Goal: Task Accomplishment & Management: Complete application form

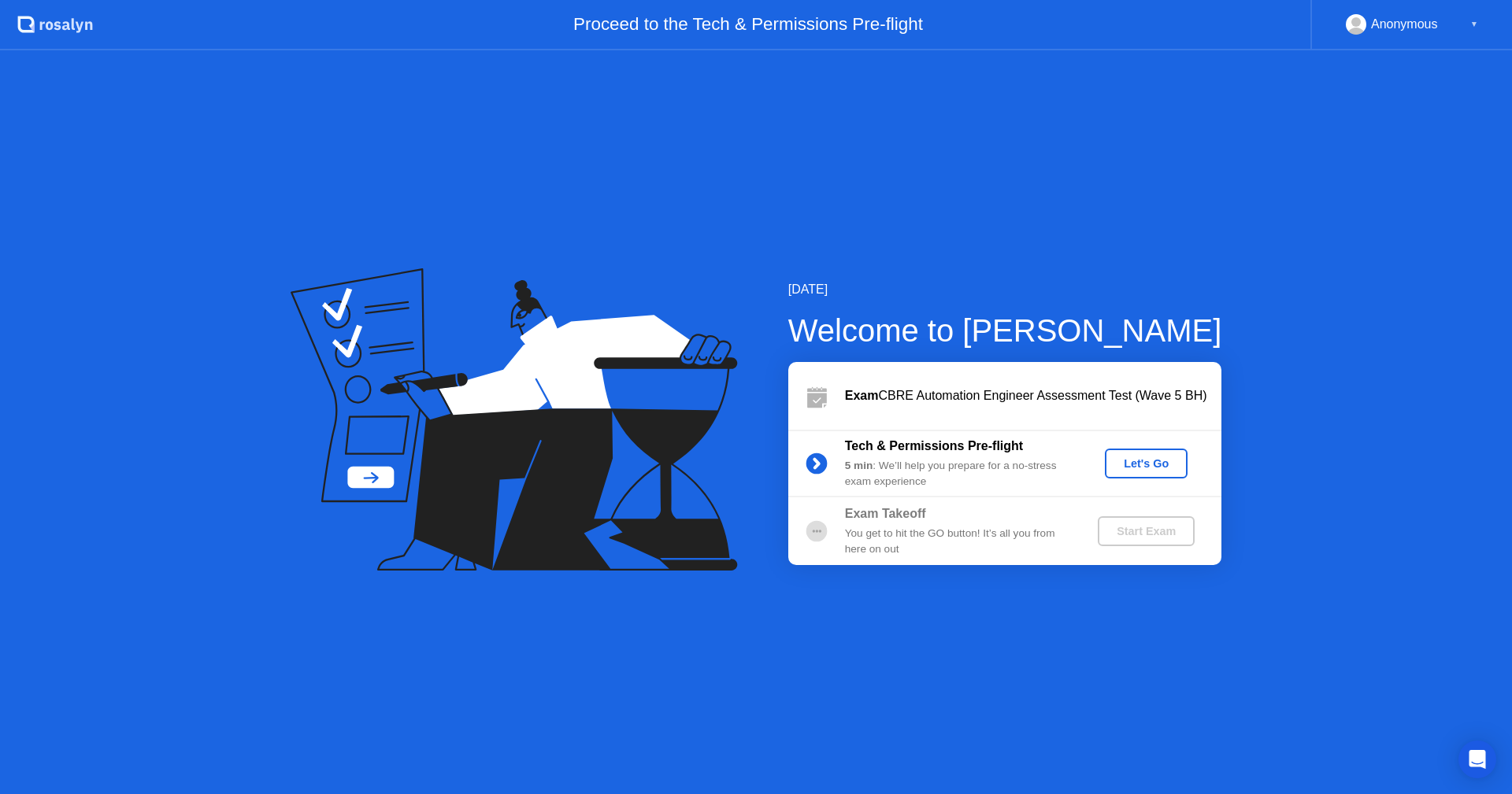
click at [1151, 465] on div "Let's Go" at bounding box center [1146, 463] width 70 height 13
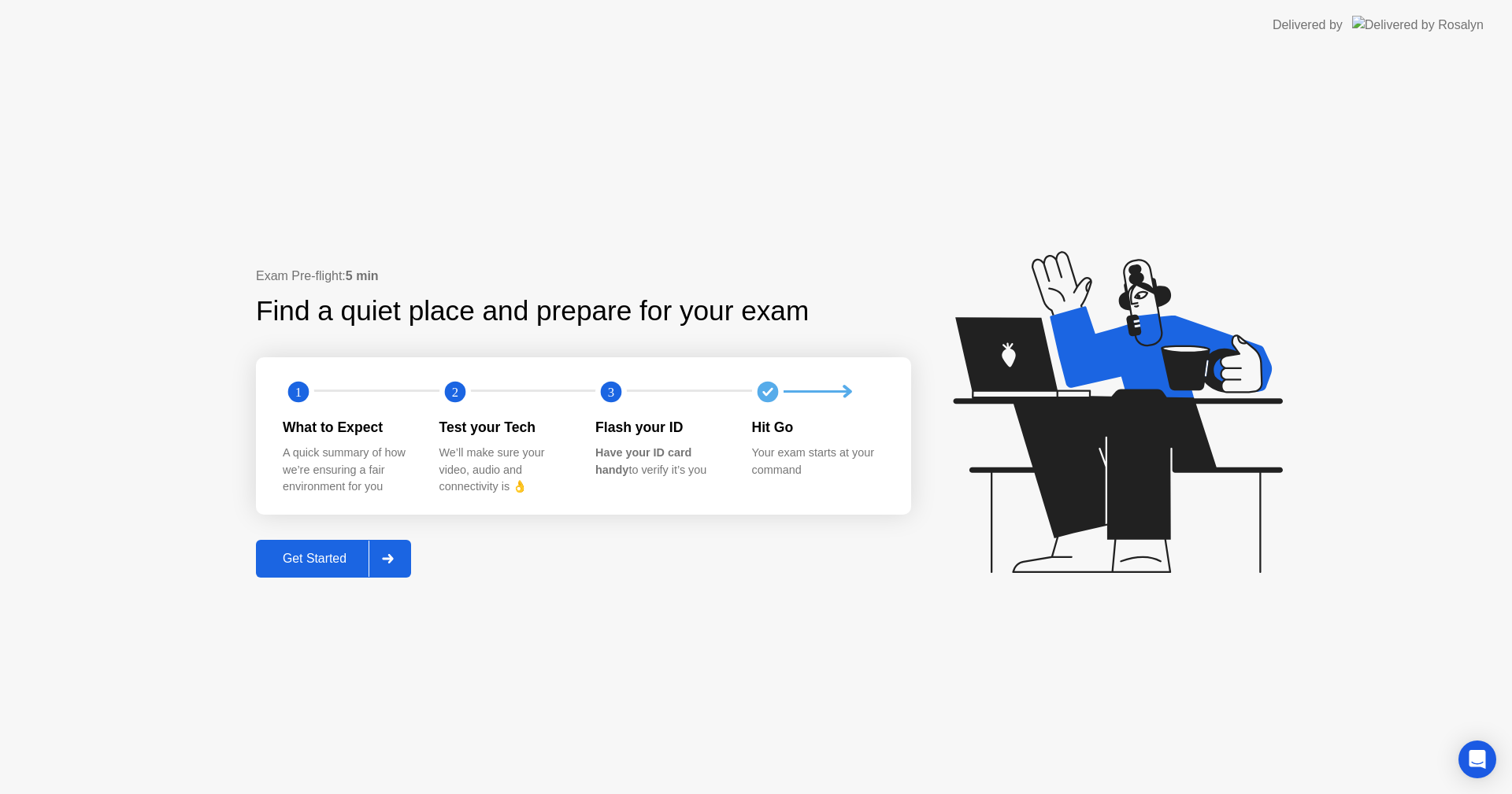
click at [332, 553] on div "Get Started" at bounding box center [314, 559] width 107 height 15
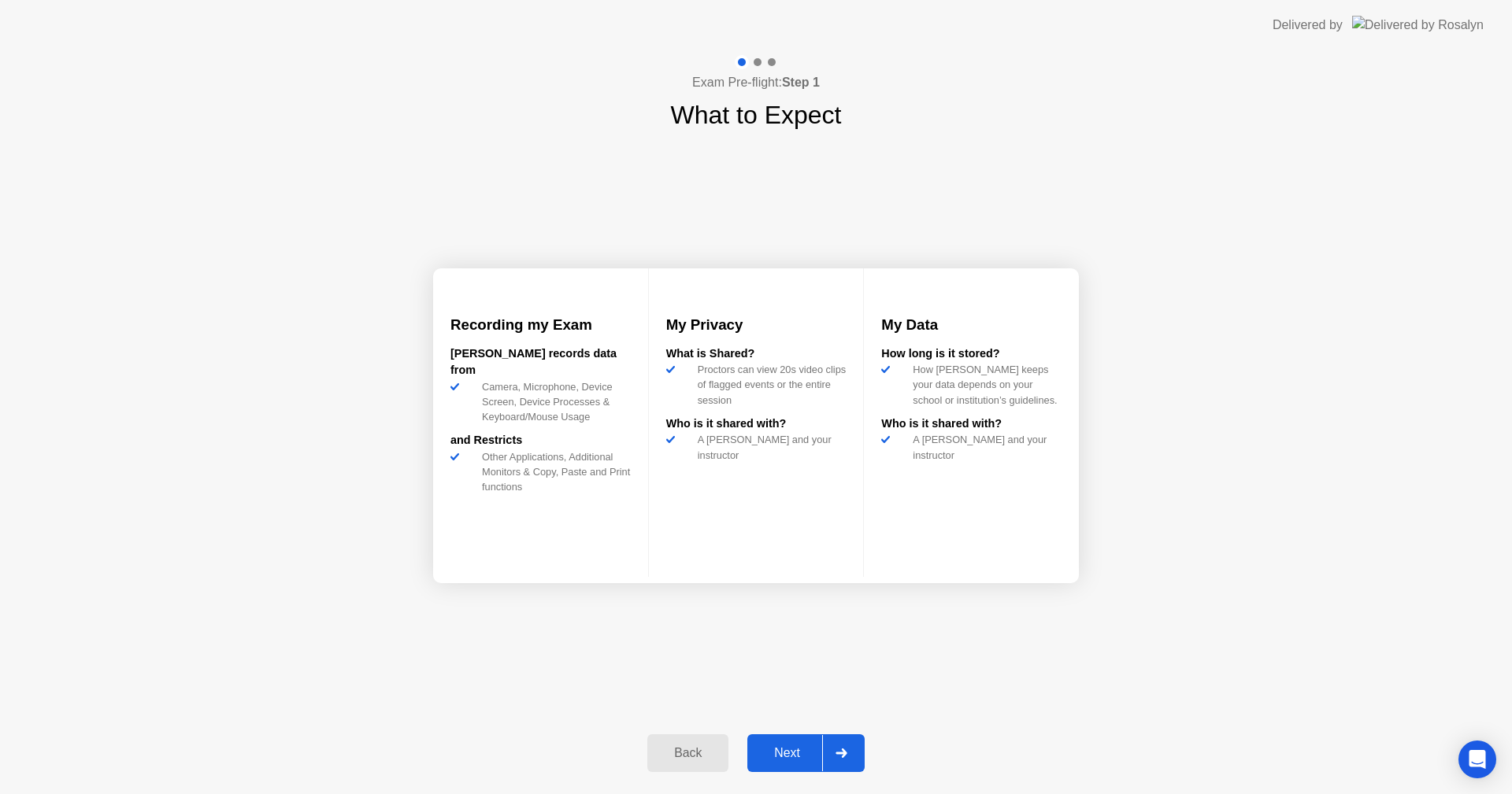
click at [789, 748] on div "Next" at bounding box center [787, 754] width 70 height 15
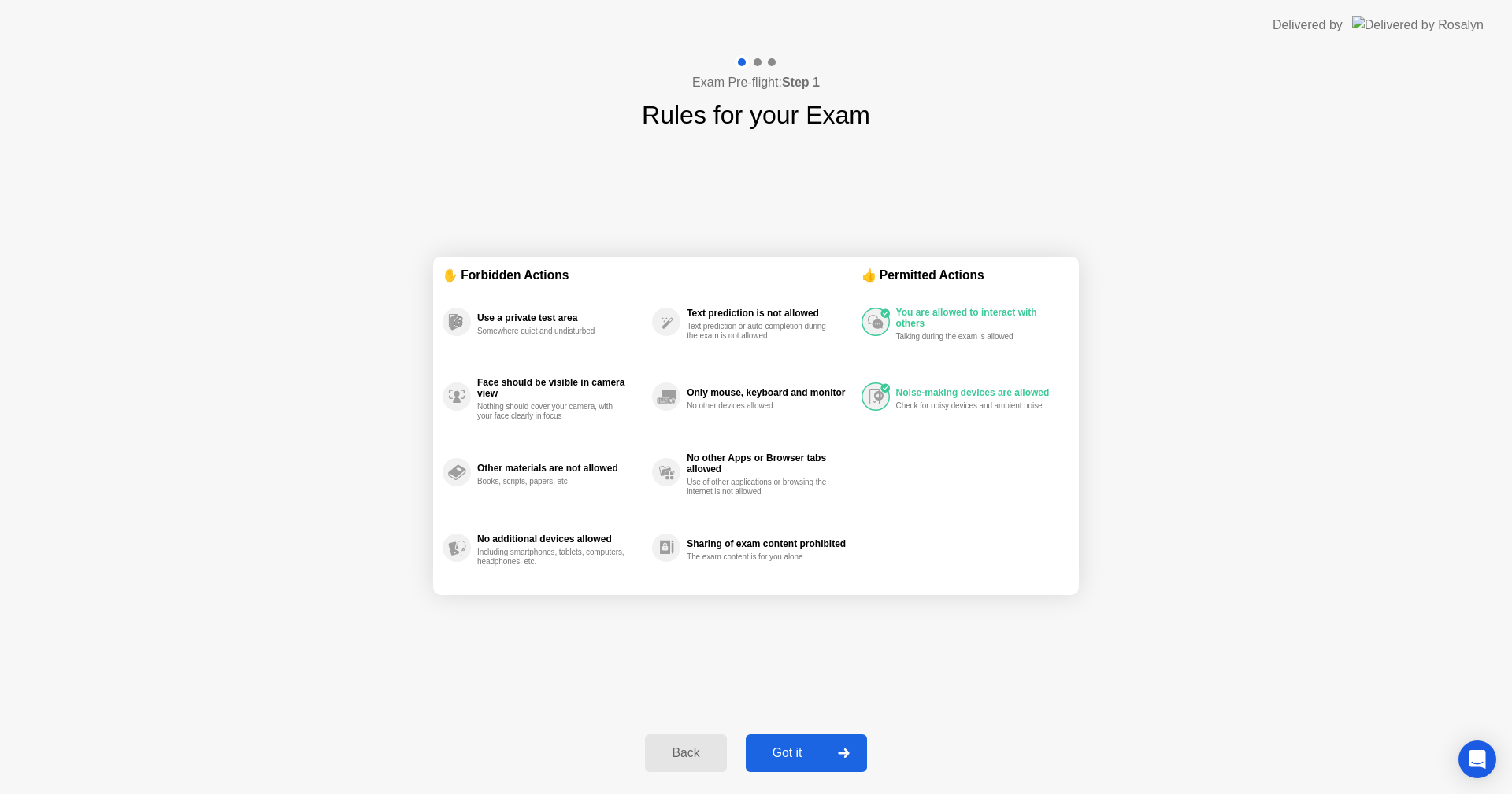
click at [789, 748] on div "Got it" at bounding box center [787, 754] width 74 height 15
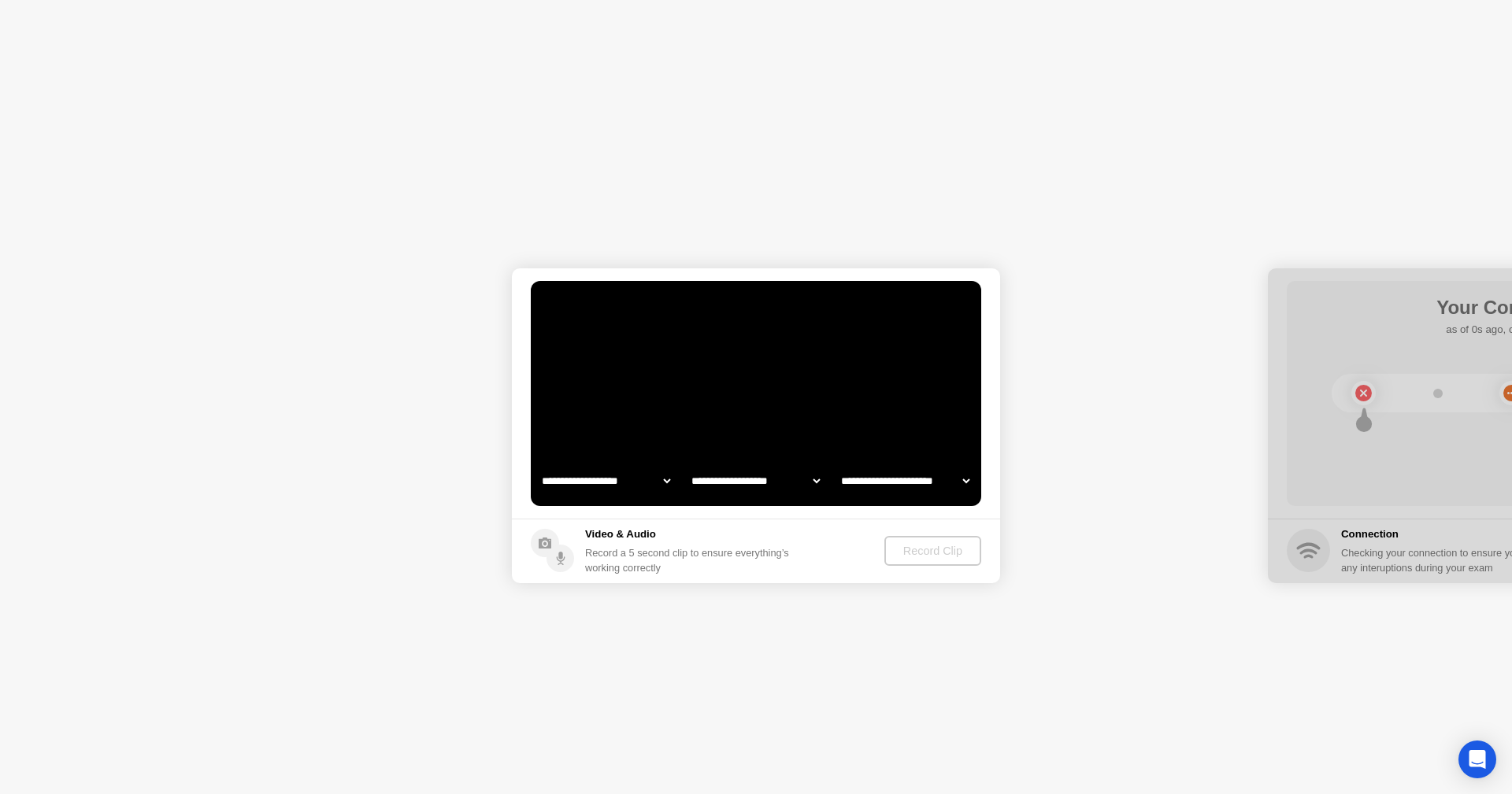
select select "**********"
select select "*******"
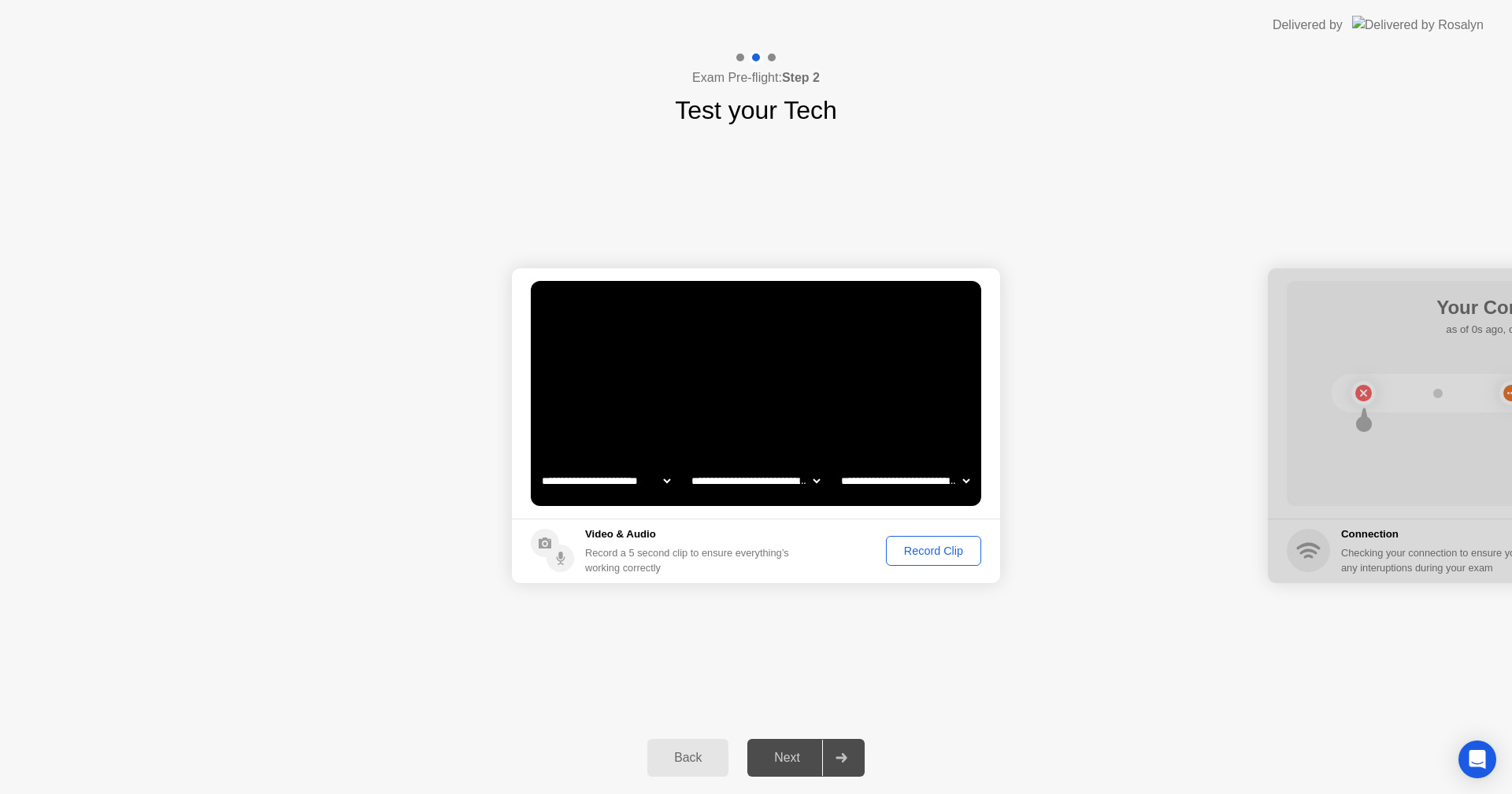
click at [794, 759] on div "Next" at bounding box center [787, 758] width 70 height 15
click at [760, 480] on select "**********" at bounding box center [756, 481] width 135 height 32
click at [925, 554] on div "Record Clip" at bounding box center [934, 551] width 85 height 13
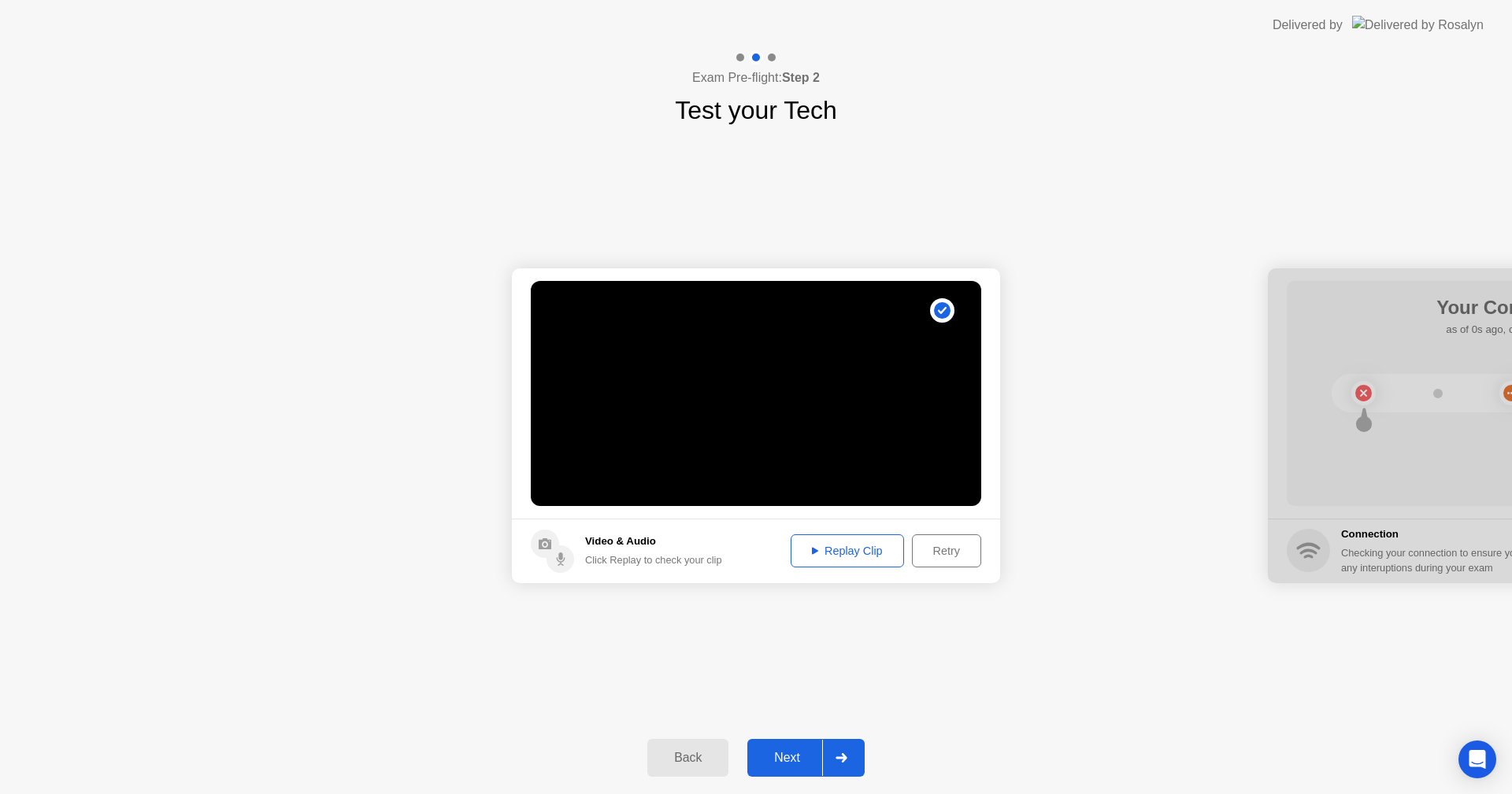
click at [962, 550] on div "Retry" at bounding box center [946, 551] width 58 height 13
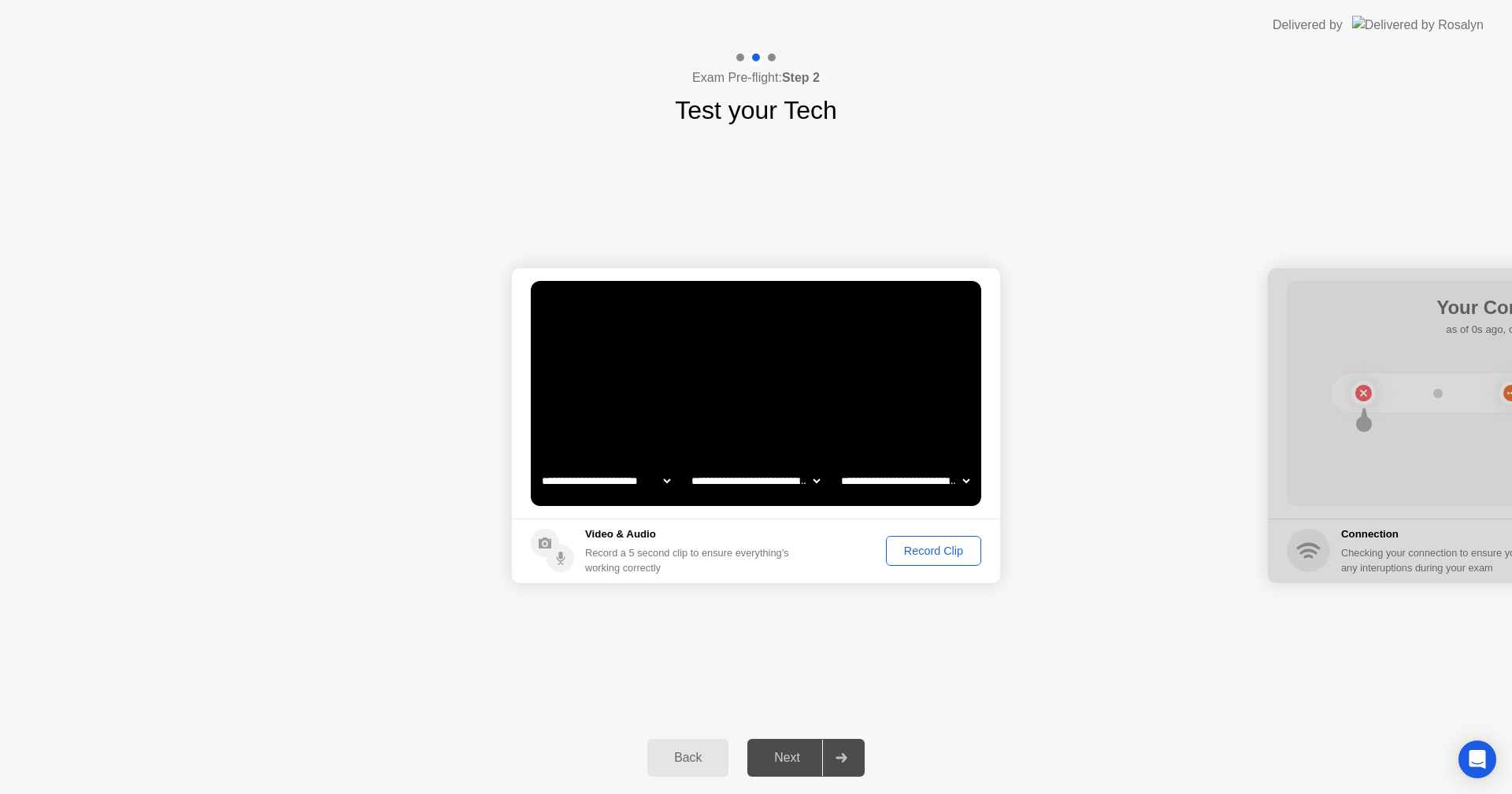
click at [962, 550] on div "Record Clip" at bounding box center [934, 551] width 85 height 13
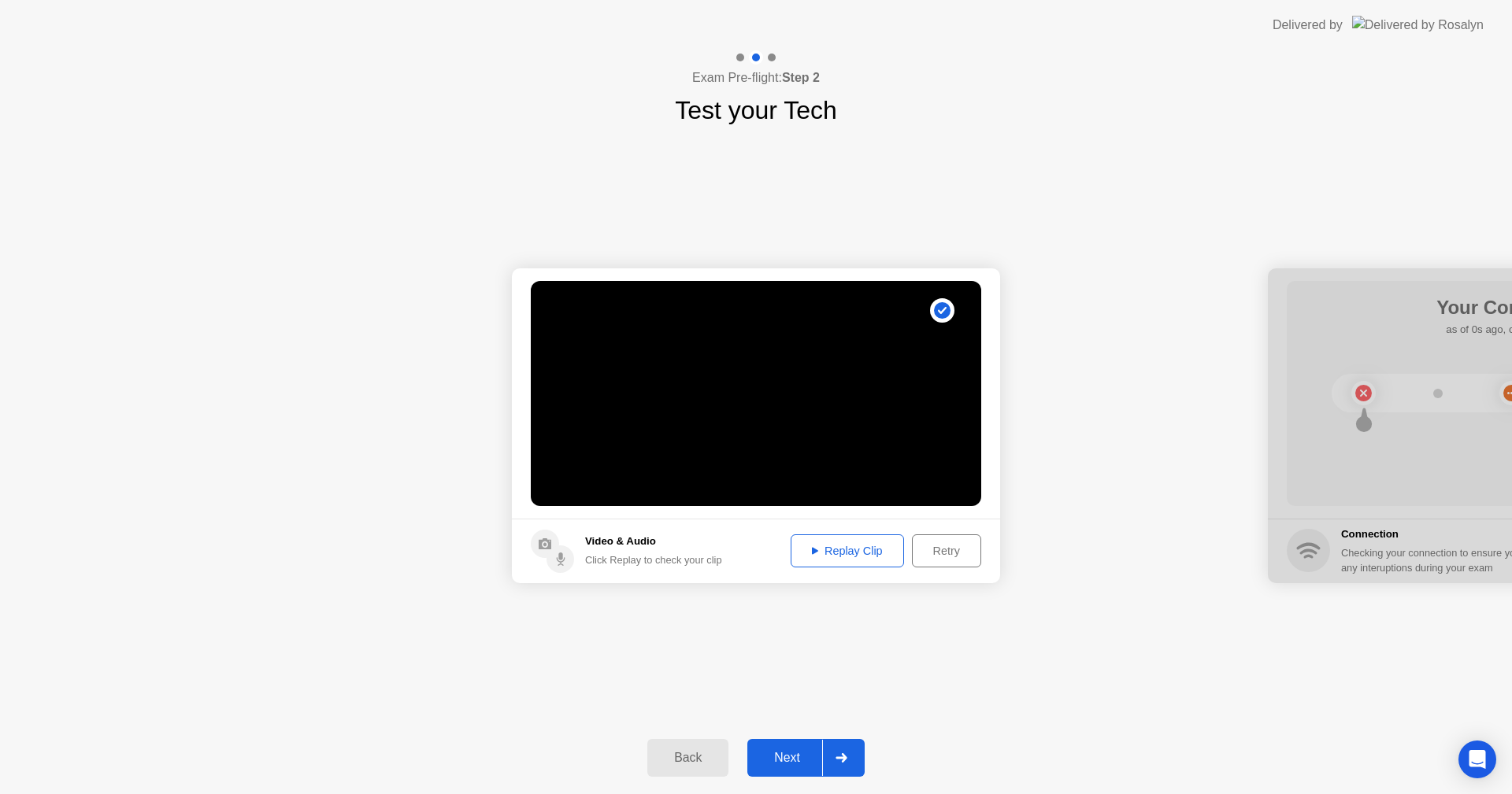
click at [846, 545] on div "Replay Clip" at bounding box center [847, 551] width 102 height 13
click at [944, 308] on circle at bounding box center [943, 310] width 16 height 16
click at [808, 753] on div "Next" at bounding box center [787, 758] width 70 height 15
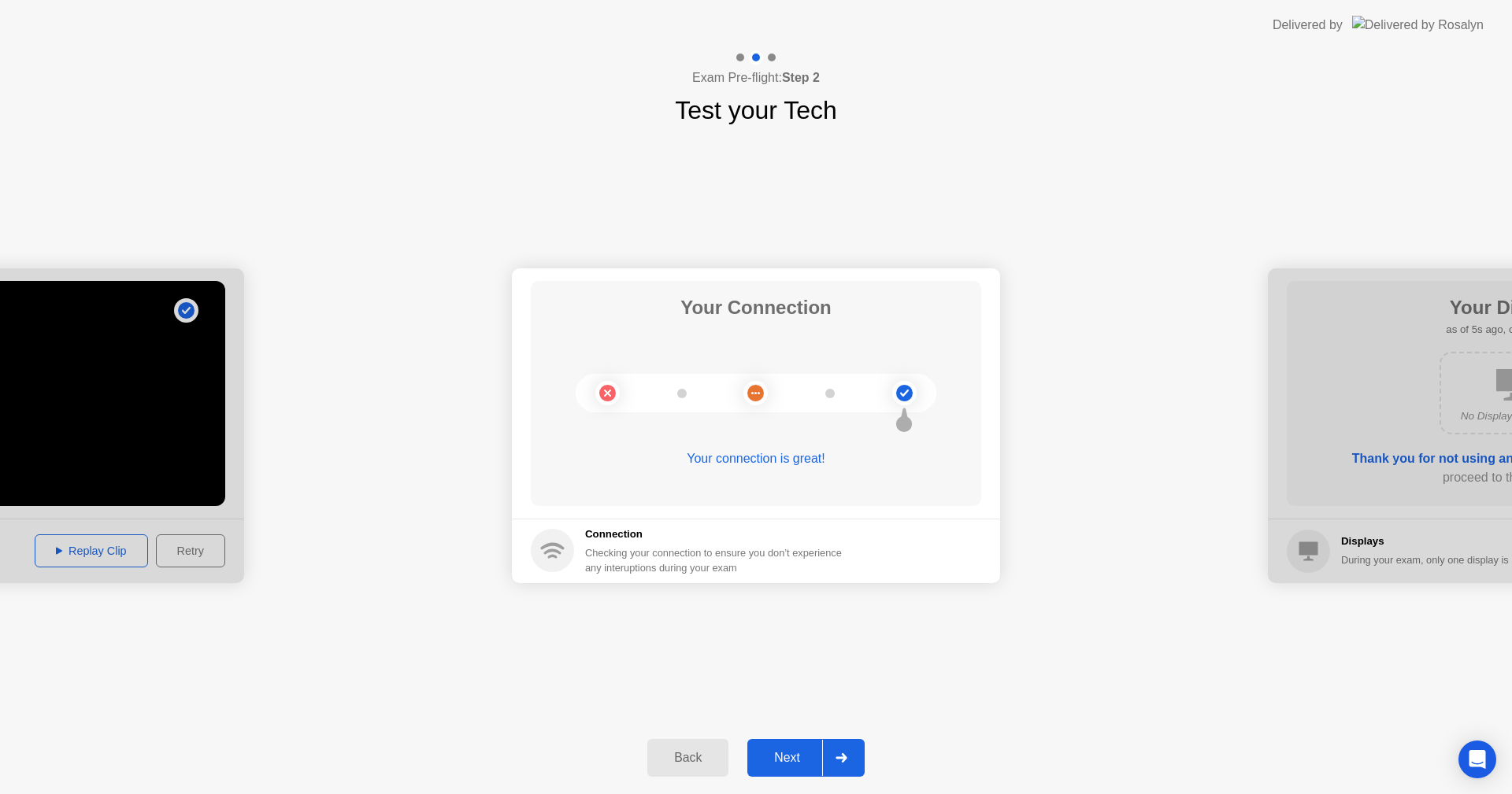
click at [791, 760] on div "Next" at bounding box center [787, 758] width 70 height 15
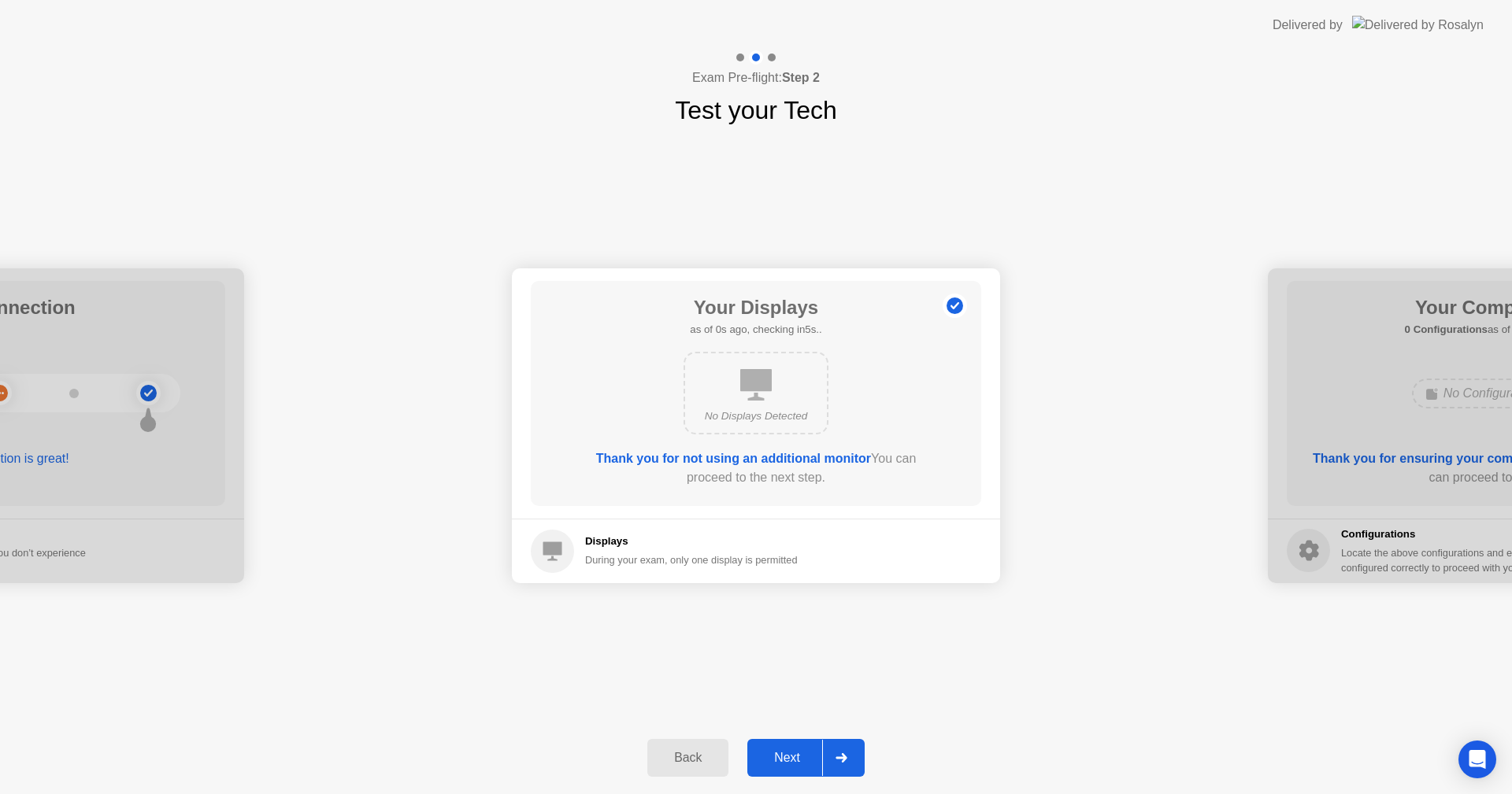
click at [791, 760] on div "Next" at bounding box center [787, 758] width 70 height 15
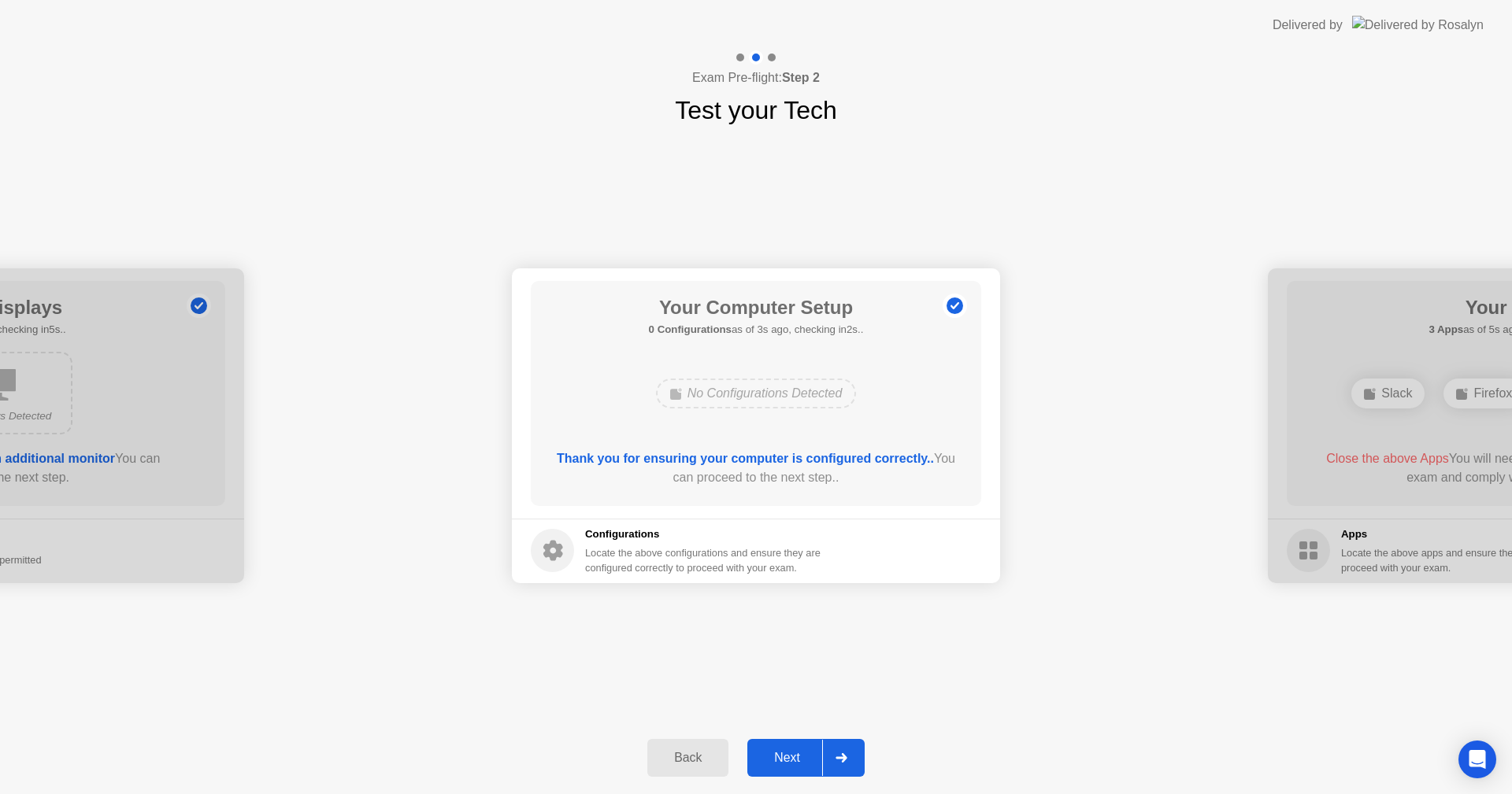
click at [791, 760] on div "Next" at bounding box center [787, 758] width 70 height 15
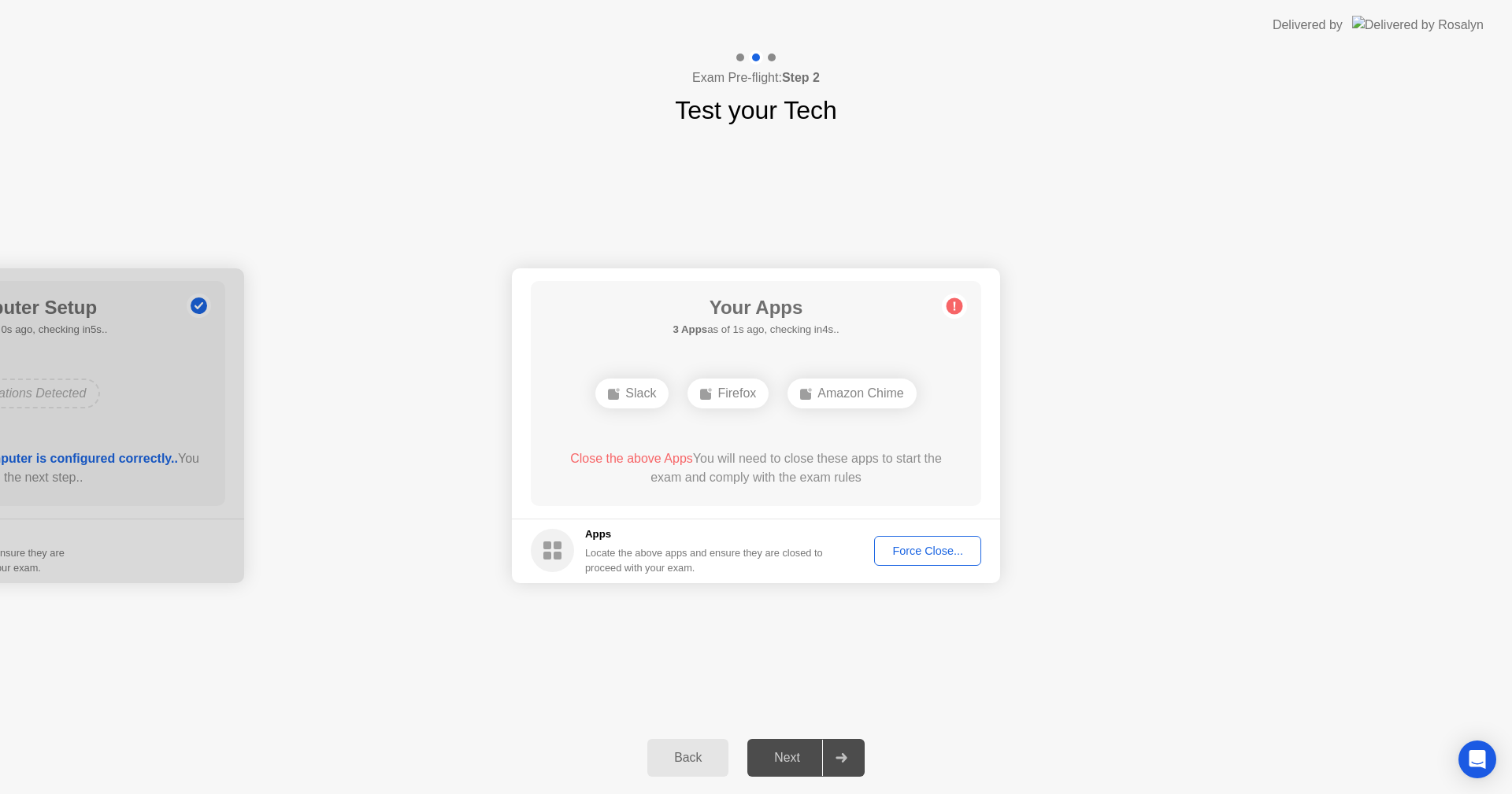
click at [939, 553] on div "Force Close..." at bounding box center [927, 551] width 96 height 13
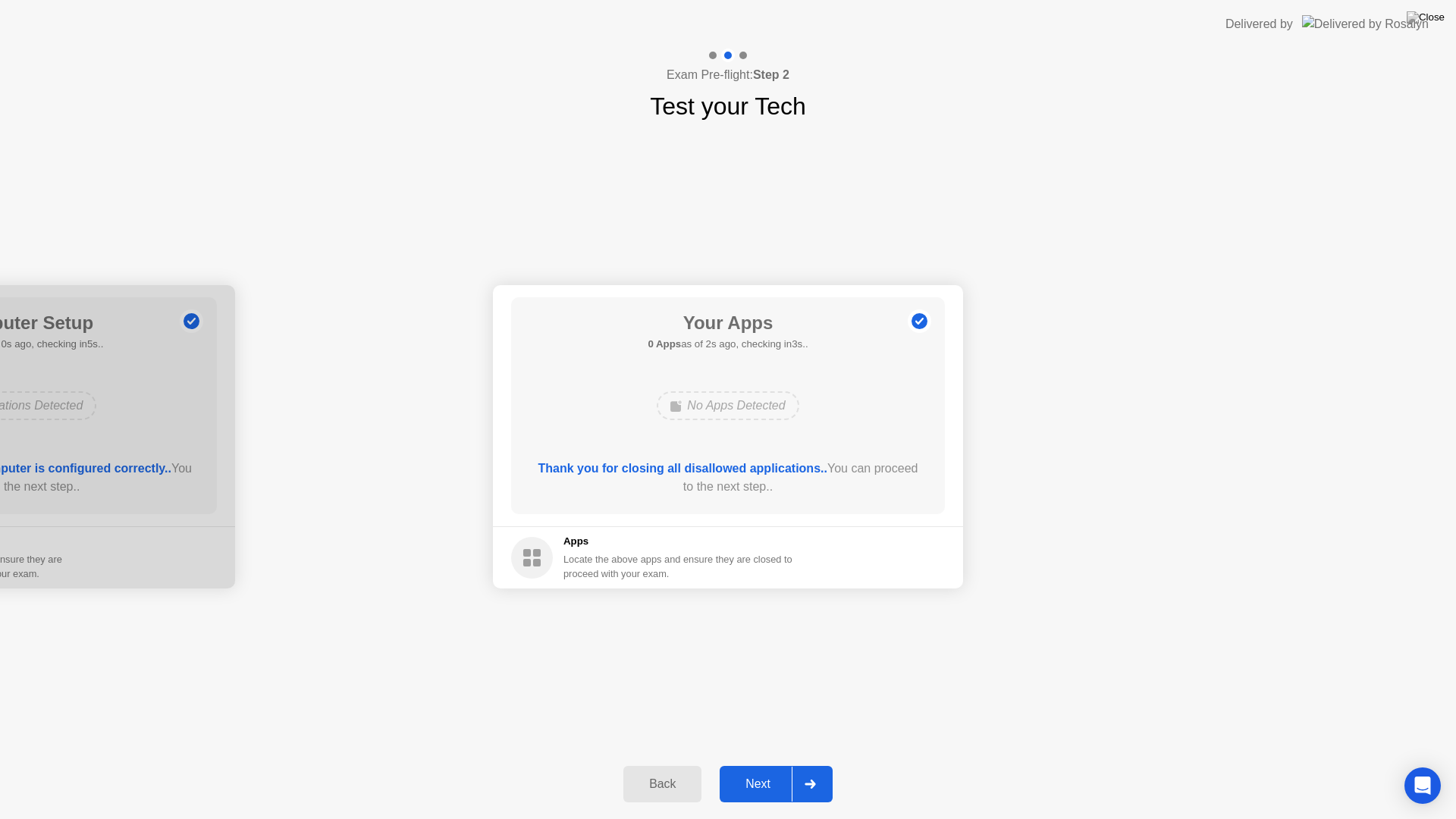
click at [761, 765] on div "Next" at bounding box center [758, 784] width 68 height 14
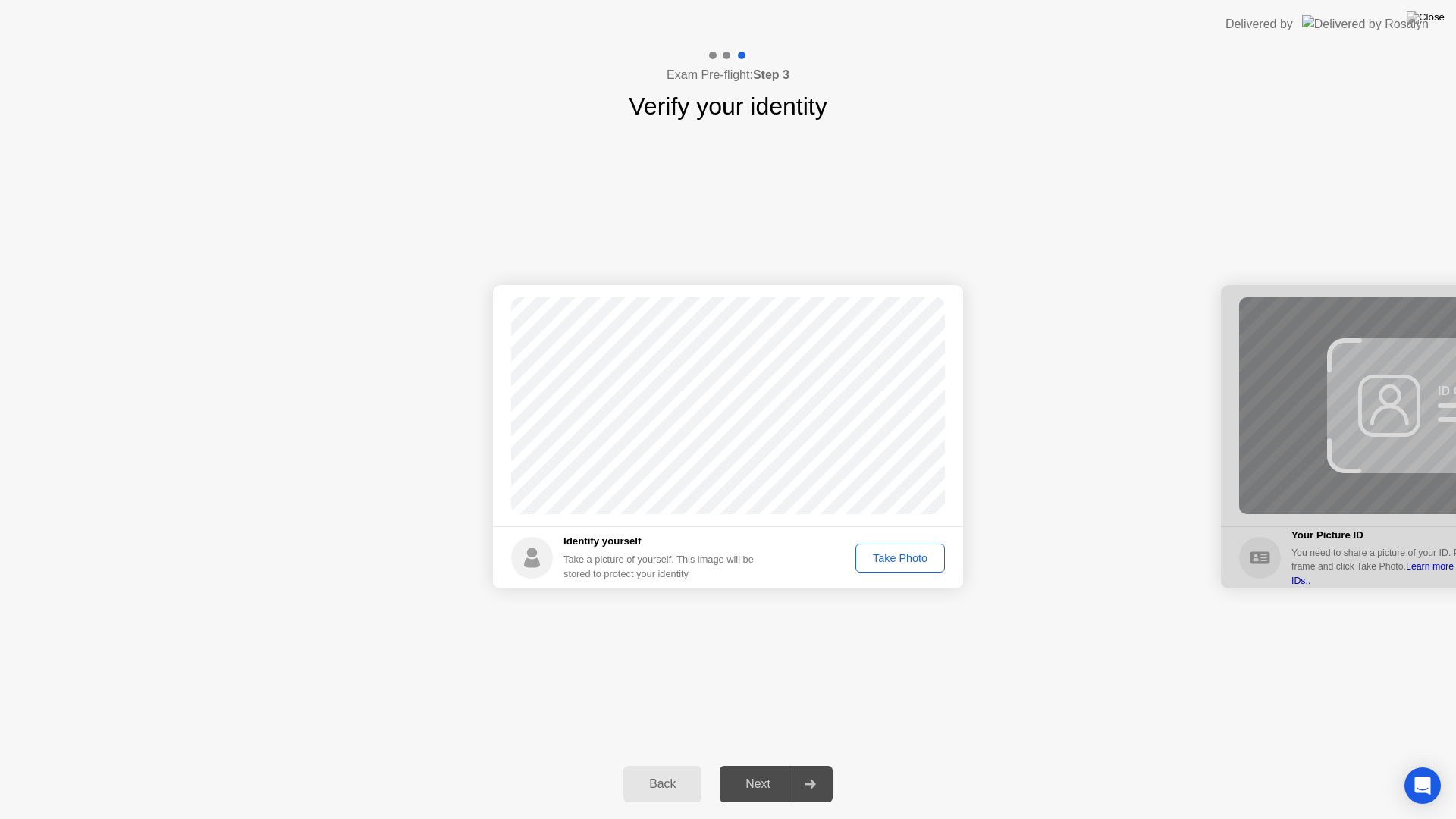
click at [889, 556] on div "Take Photo" at bounding box center [900, 558] width 79 height 12
click at [767, 765] on div "Next" at bounding box center [758, 784] width 68 height 14
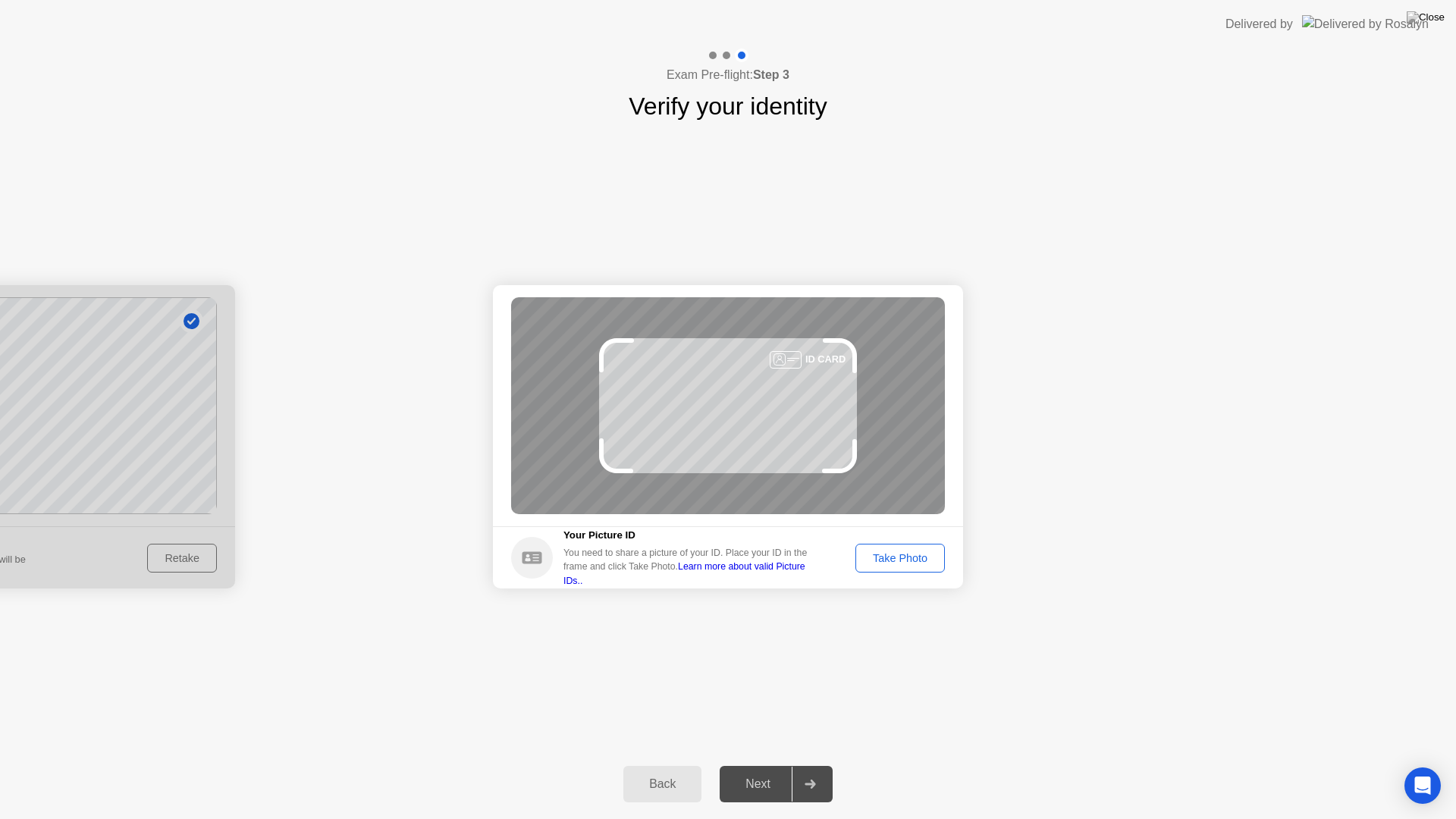
click at [902, 561] on div "Take Photo" at bounding box center [900, 558] width 79 height 12
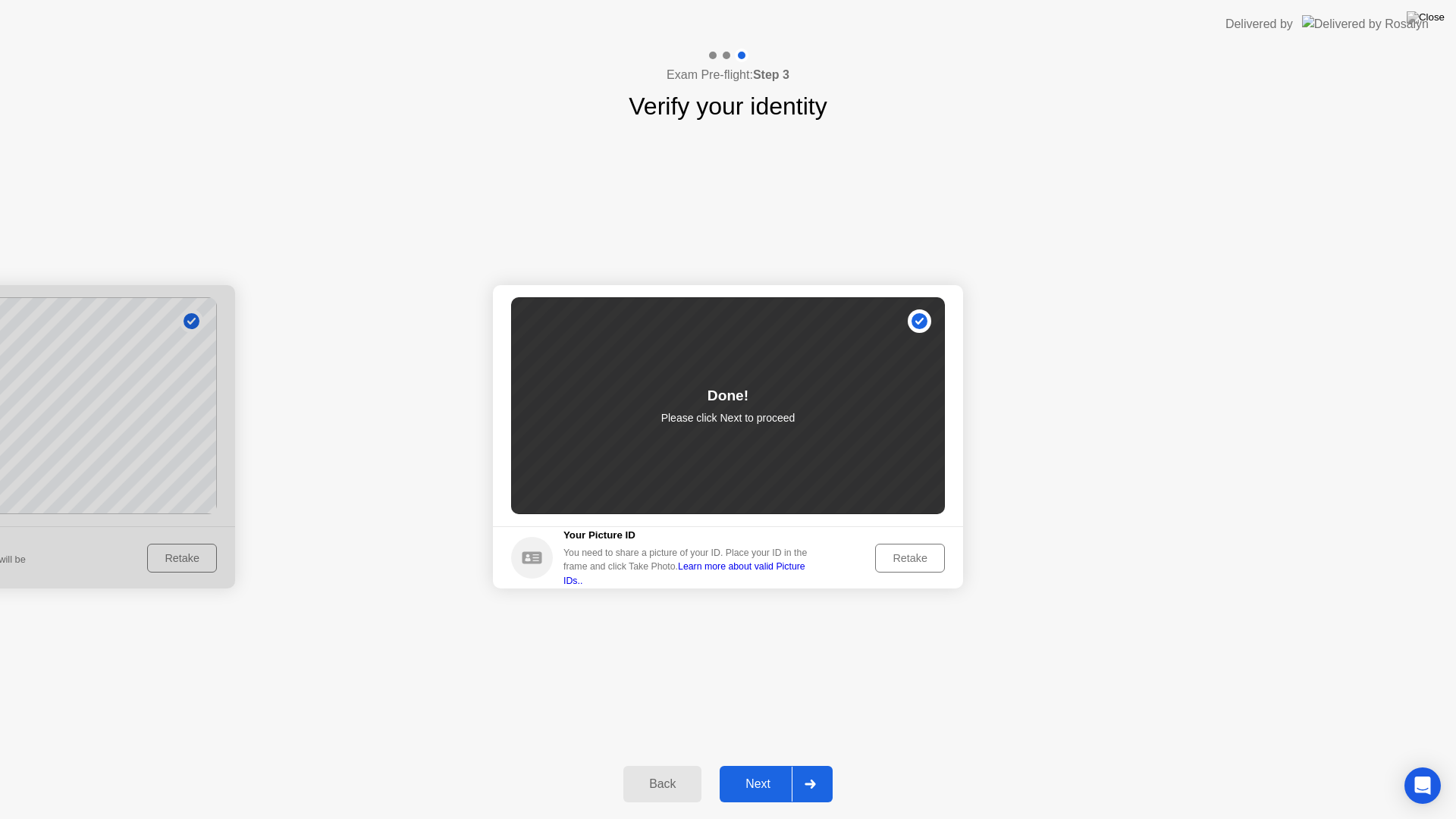
click at [751, 765] on div "Next" at bounding box center [758, 784] width 68 height 14
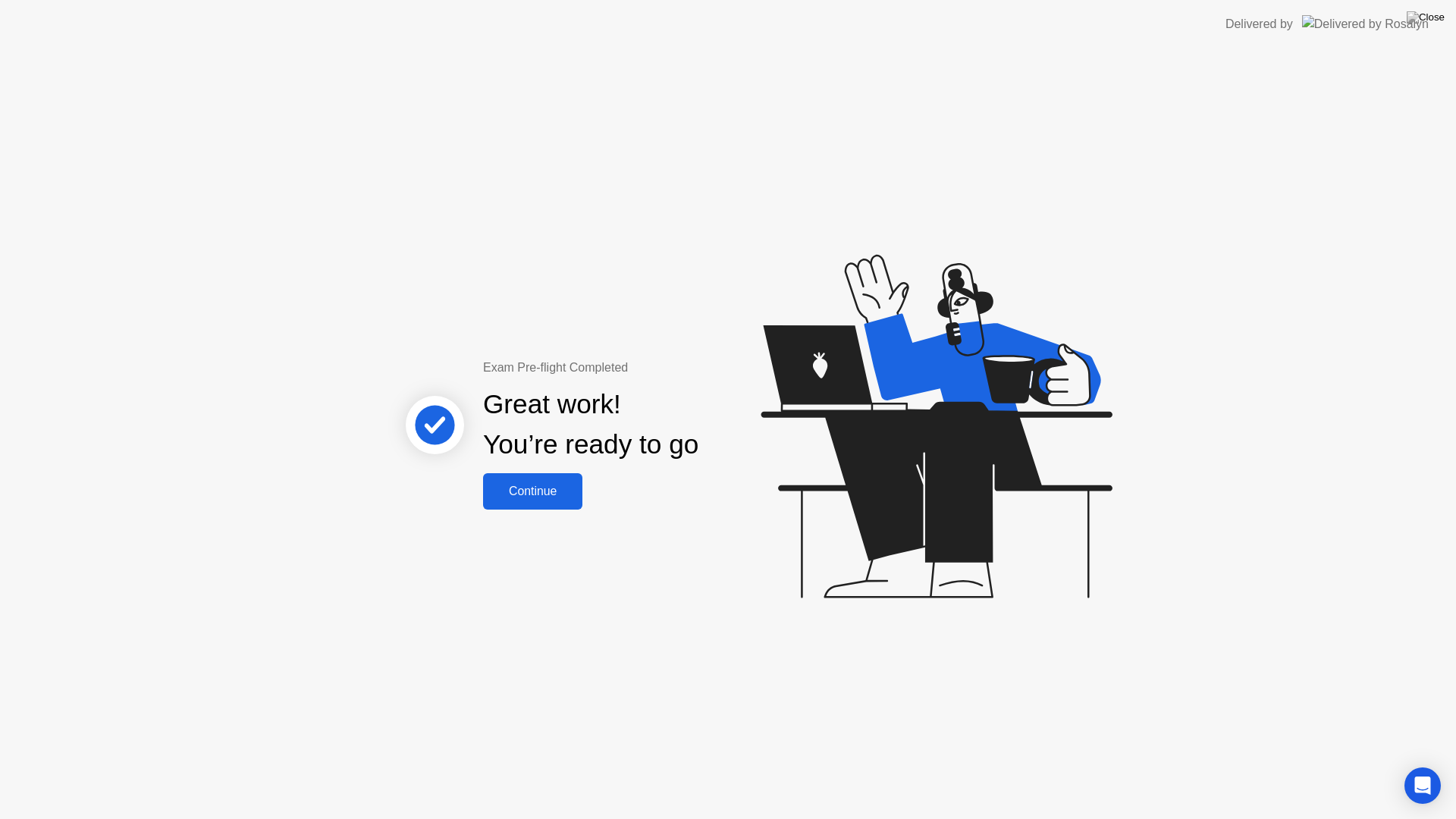
click at [552, 490] on div "Continue" at bounding box center [532, 492] width 90 height 14
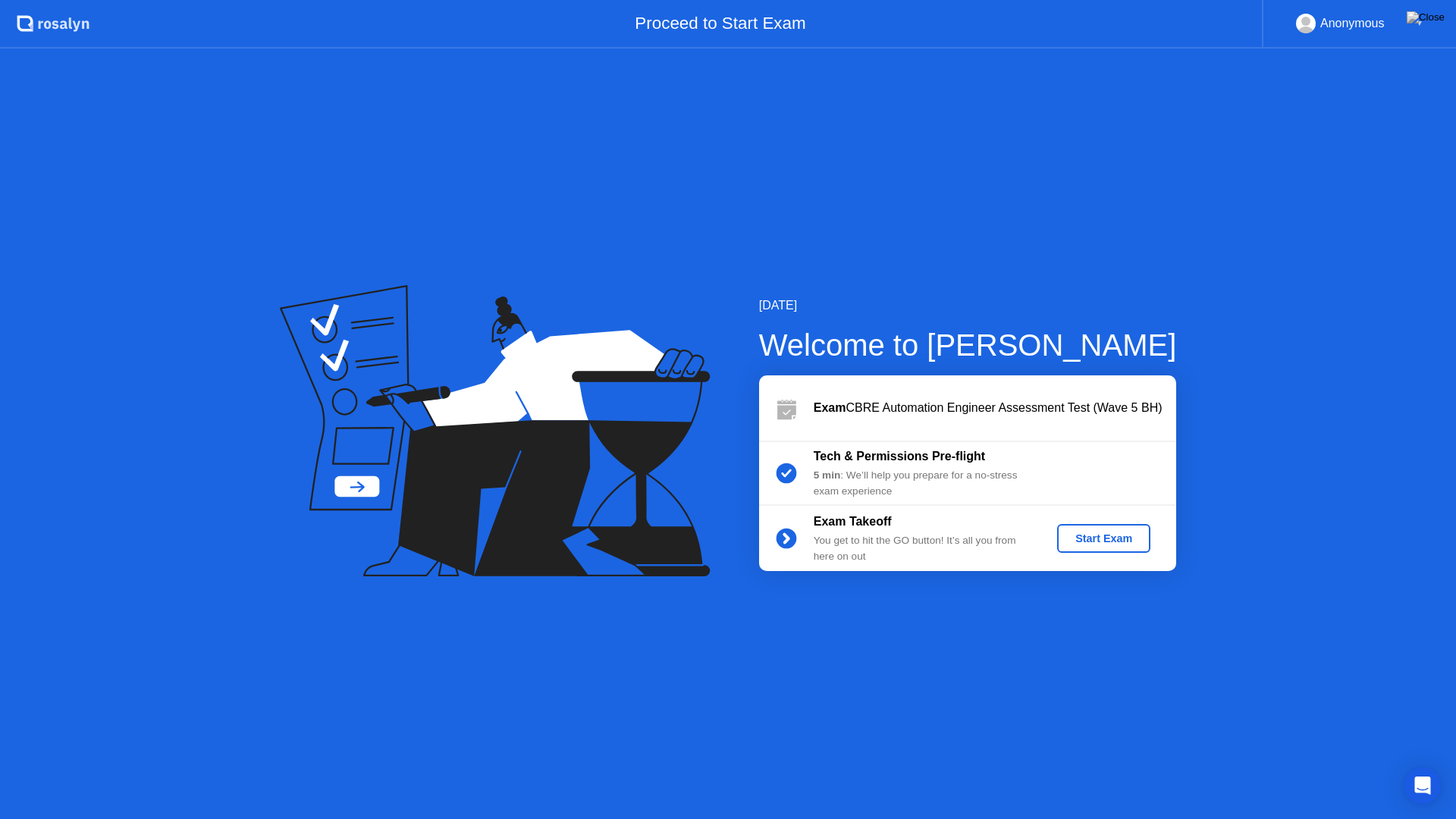
click at [1103, 535] on div "Start Exam" at bounding box center [1103, 538] width 82 height 12
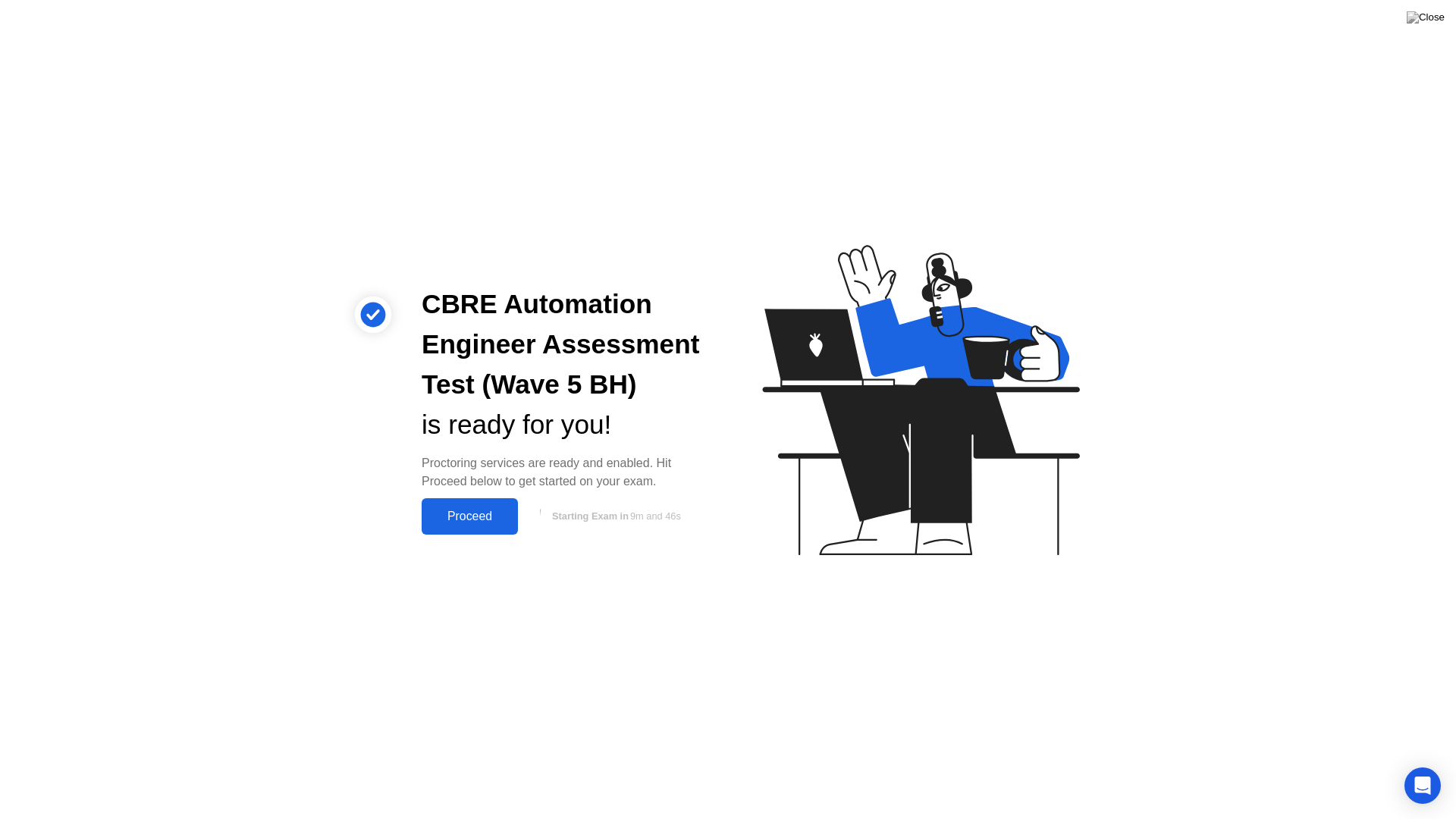
click at [478, 516] on div "Proceed" at bounding box center [469, 516] width 87 height 14
